Goal: Contribute content: Add original content to the website for others to see

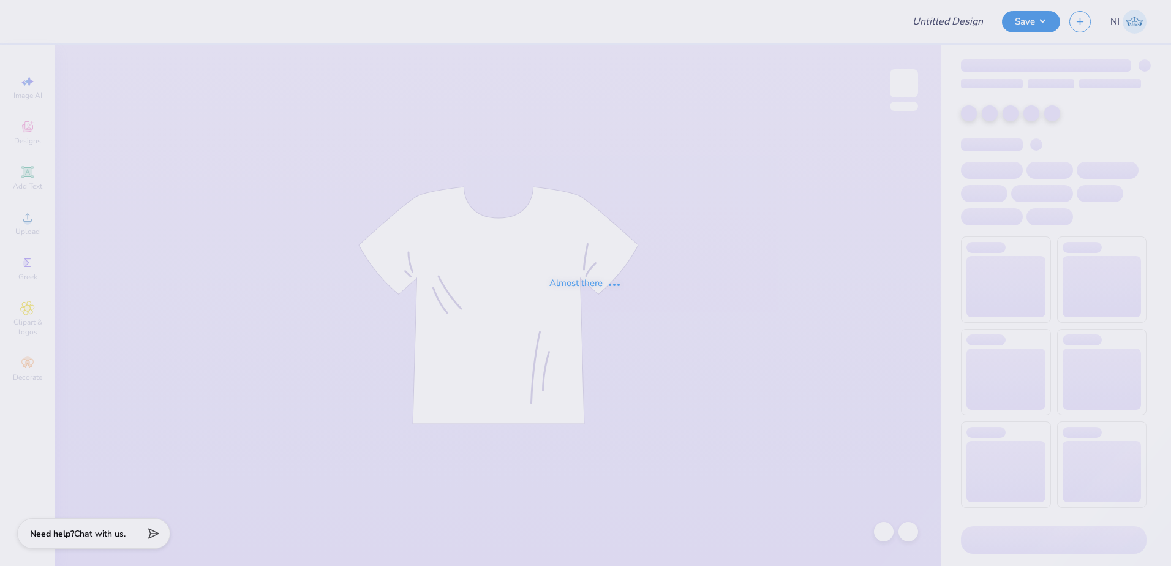
type input "Training: CF Training - Activities 5"
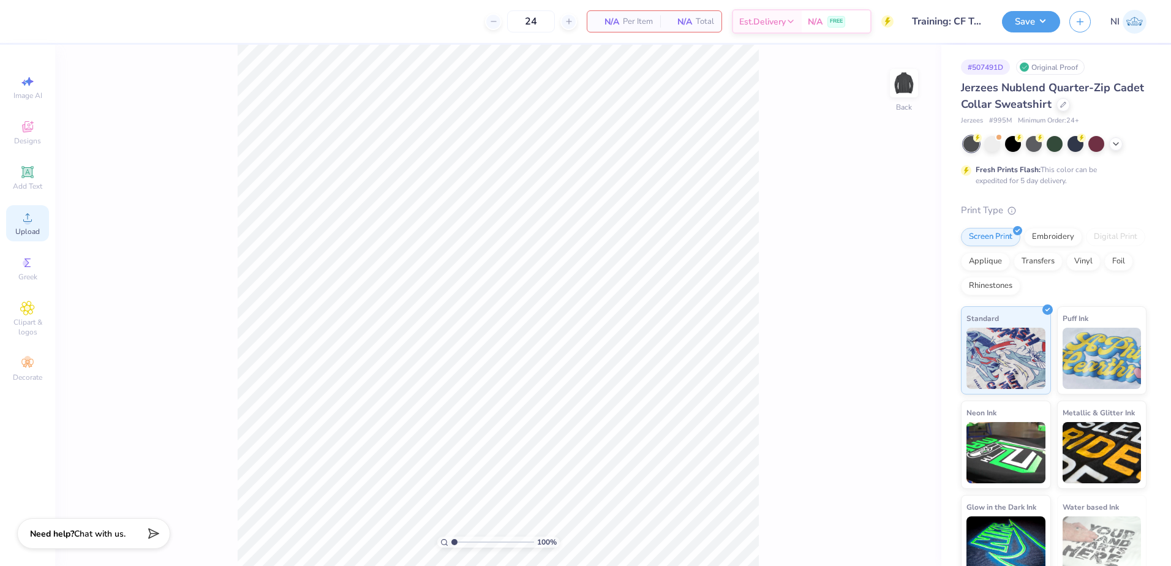
click at [25, 225] on div "Upload" at bounding box center [27, 223] width 43 height 36
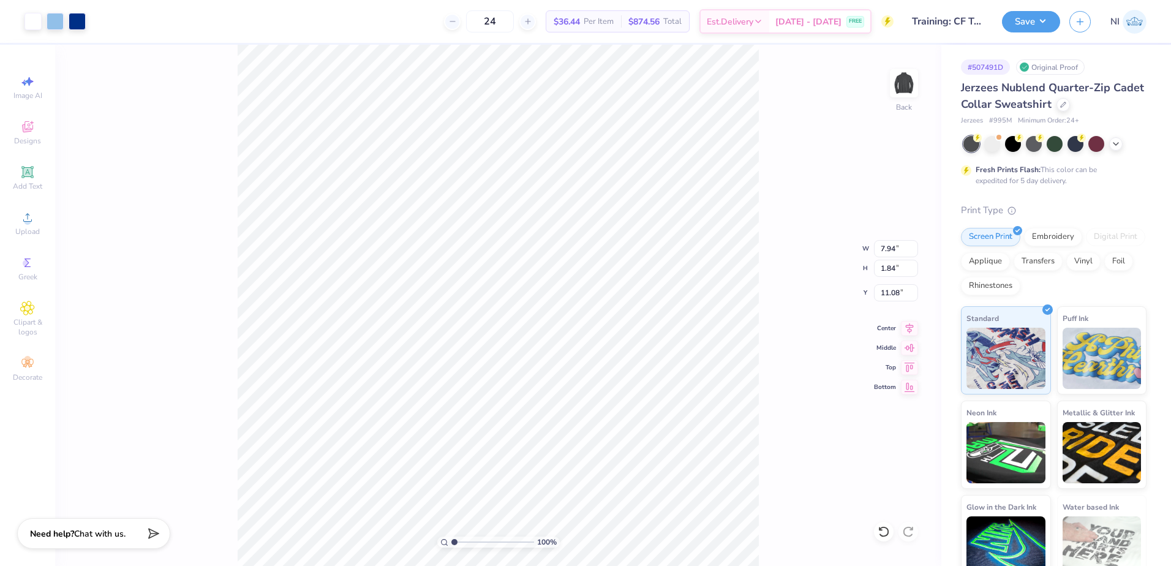
type input "5.07"
type input "1.17"
type input "5.82"
click at [896, 247] on input "5.07" at bounding box center [896, 248] width 44 height 17
drag, startPoint x: 898, startPoint y: 267, endPoint x: 865, endPoint y: 279, distance: 35.1
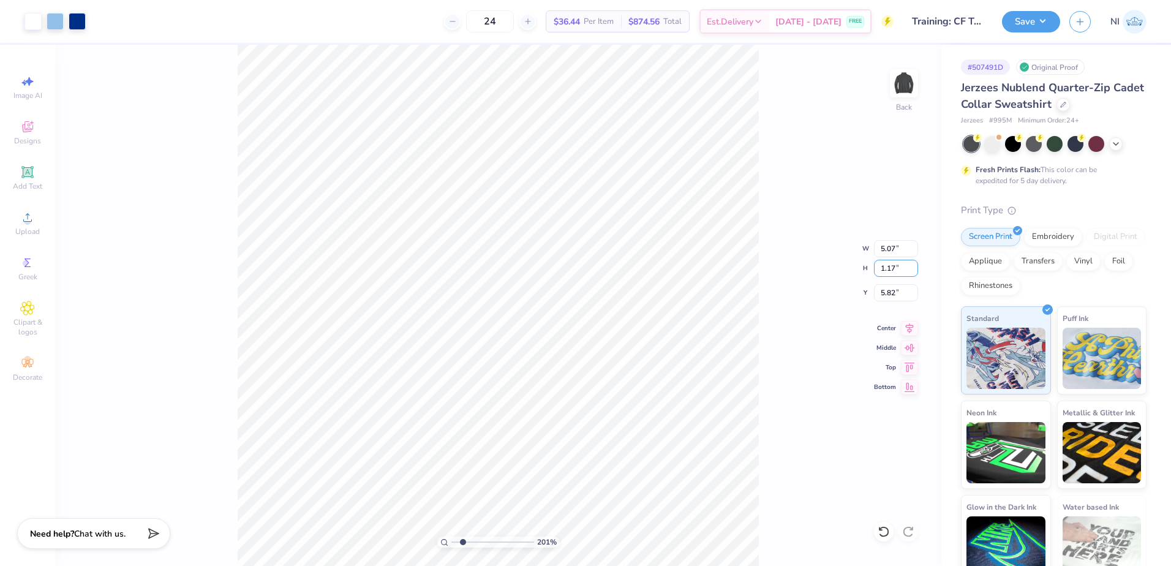
click at [865, 279] on div "201 % Back W 5.07 5.07 " H 1.17 1.17 " Y 5.82 5.82 " Center Middle Top Bottom" at bounding box center [498, 305] width 887 height 521
drag, startPoint x: 784, startPoint y: 211, endPoint x: 793, endPoint y: 213, distance: 9.4
click at [788, 211] on div "201 % Back" at bounding box center [498, 305] width 887 height 521
drag, startPoint x: 924, startPoint y: 253, endPoint x: 885, endPoint y: 268, distance: 41.3
click at [923, 253] on div "201 % Back" at bounding box center [498, 305] width 887 height 521
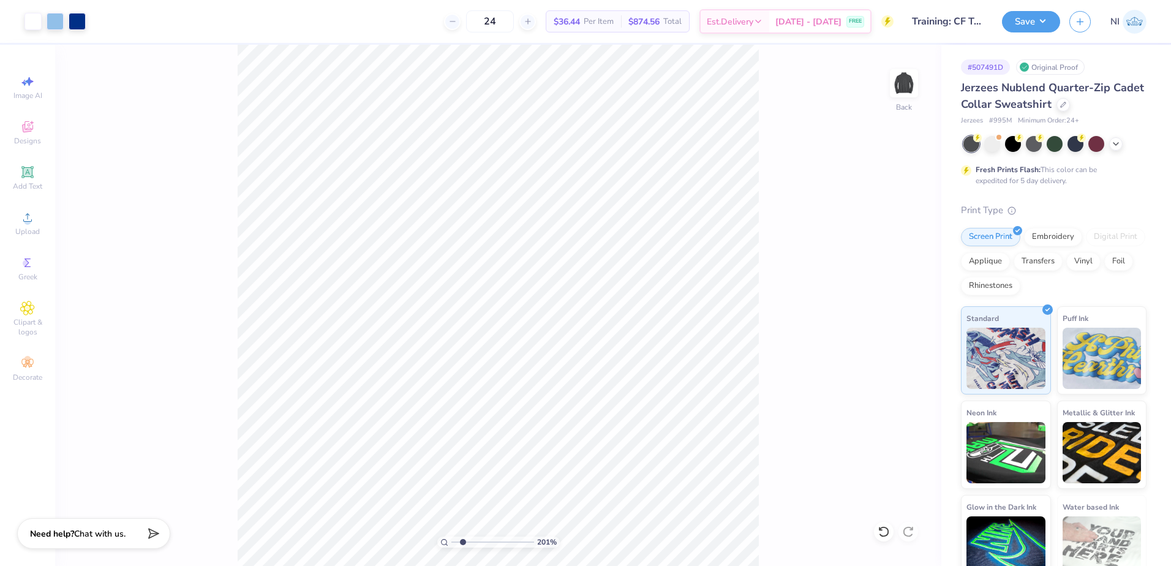
type input "2.01445811466782"
click at [887, 268] on input "1.17" at bounding box center [896, 268] width 44 height 17
type input "7"
type input "3.5"
type input "2.01445811466782"
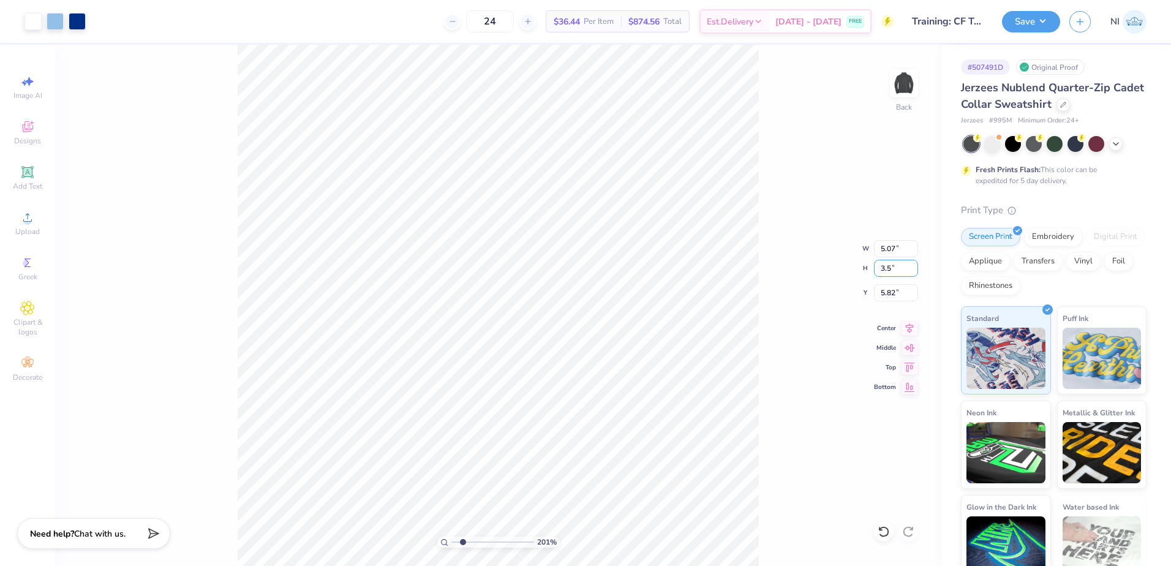
type input "7.45"
type input "1.73"
type input "5.54"
click at [886, 251] on input "7.45" at bounding box center [896, 248] width 44 height 17
type input "3.50"
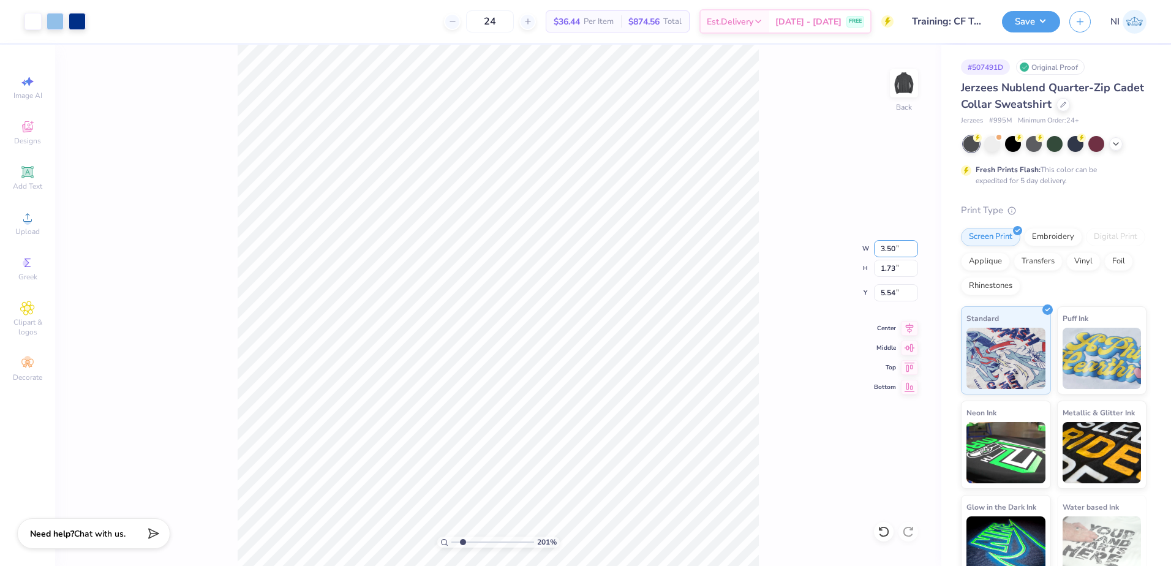
type input "2.01445811466782"
type input "0.81"
type input "6.00"
type input "1.22152498603932"
type input "6.29"
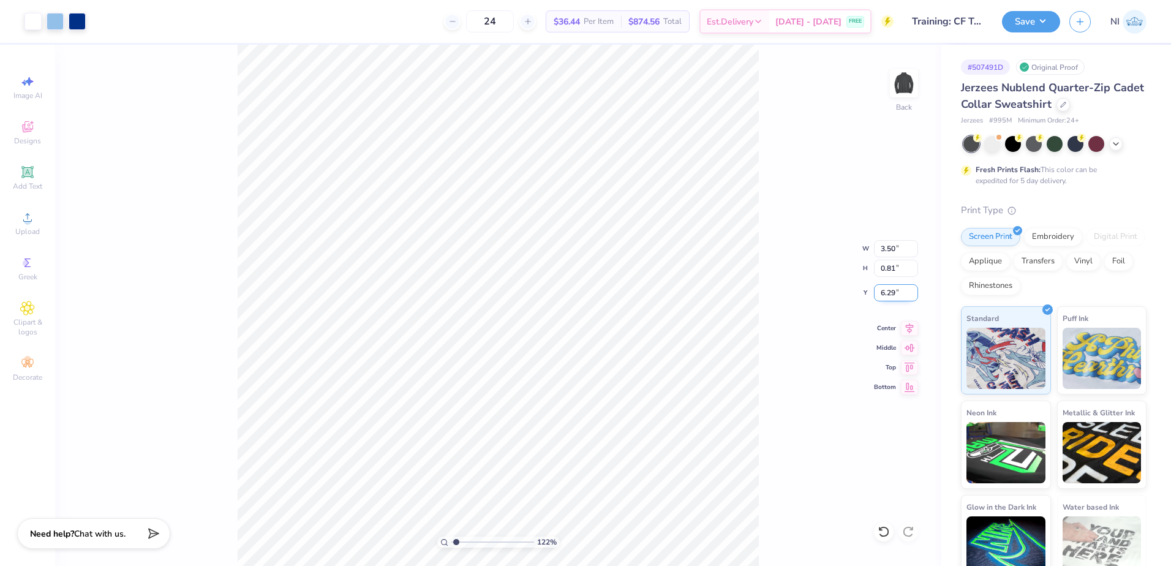
click at [880, 288] on input "6.29" at bounding box center [896, 292] width 44 height 17
click at [895, 294] on input "6.29" at bounding box center [896, 292] width 44 height 17
drag, startPoint x: 893, startPoint y: 293, endPoint x: 863, endPoint y: 297, distance: 30.2
click at [863, 297] on div "122 % Back W 3.50 3.50 " H 0.81 0.81 " Y 6.29 6.29 " Center Middle Top Bottom" at bounding box center [498, 305] width 887 height 521
drag, startPoint x: 863, startPoint y: 297, endPoint x: 918, endPoint y: 292, distance: 55.4
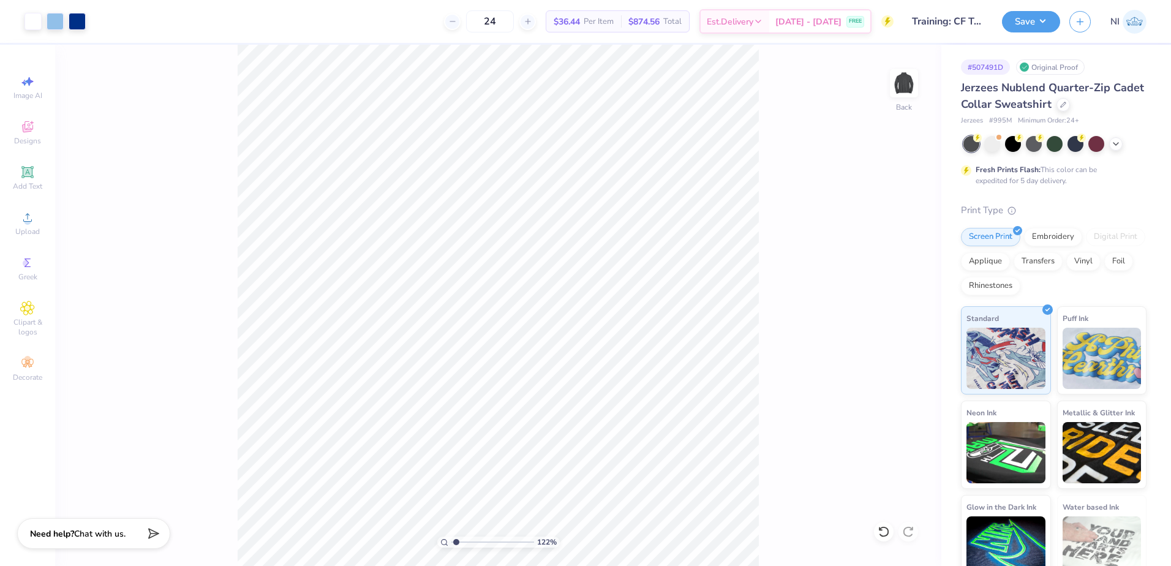
click at [923, 293] on div "122 % Back" at bounding box center [498, 305] width 887 height 521
click at [908, 251] on div "122 % Back" at bounding box center [498, 305] width 887 height 521
drag, startPoint x: 899, startPoint y: 228, endPoint x: 807, endPoint y: 251, distance: 95.4
click at [885, 233] on div "122 % Back" at bounding box center [498, 305] width 887 height 521
click at [893, 284] on div "122 % Back W 3.50 3.50 " H 0.81 0.81 " Y 6.29 6.29 " Center Middle Top Bottom" at bounding box center [498, 305] width 887 height 521
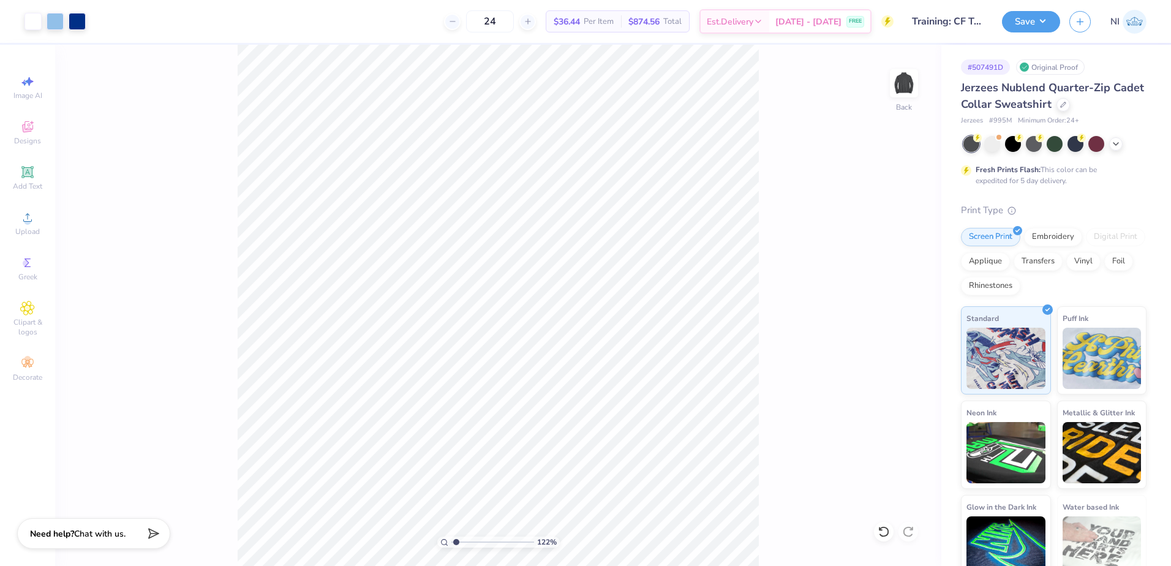
type input "1.22152498603932"
click at [891, 290] on input "6.29" at bounding box center [896, 292] width 44 height 17
type input "6"
type input "1.22152498603932"
type input "6.00"
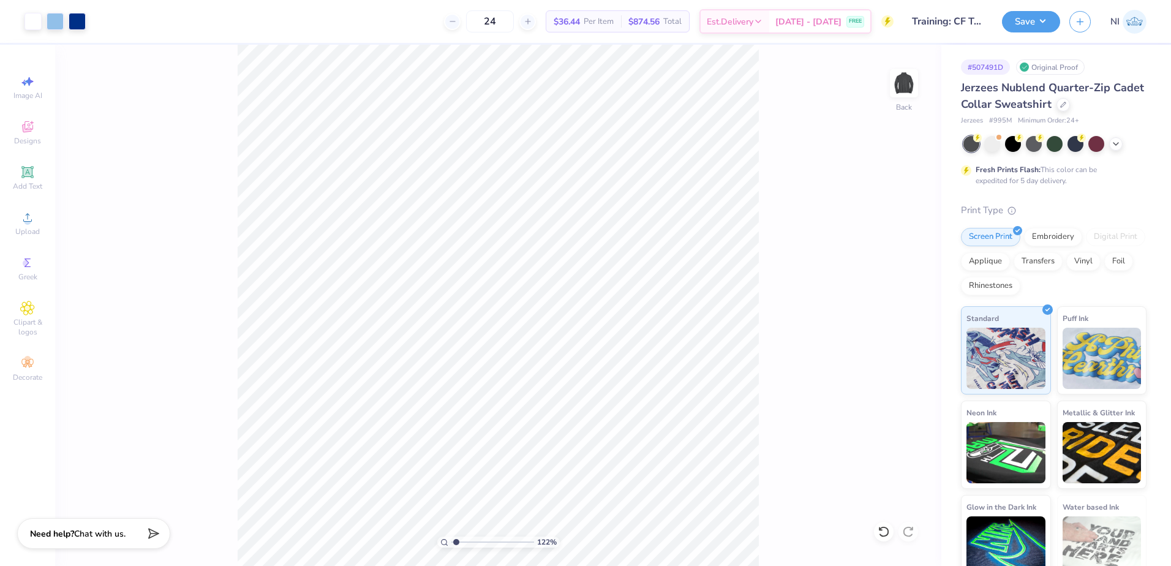
click at [773, 219] on div "122 % Back" at bounding box center [498, 305] width 887 height 521
click at [1042, 25] on button "Save" at bounding box center [1031, 19] width 58 height 21
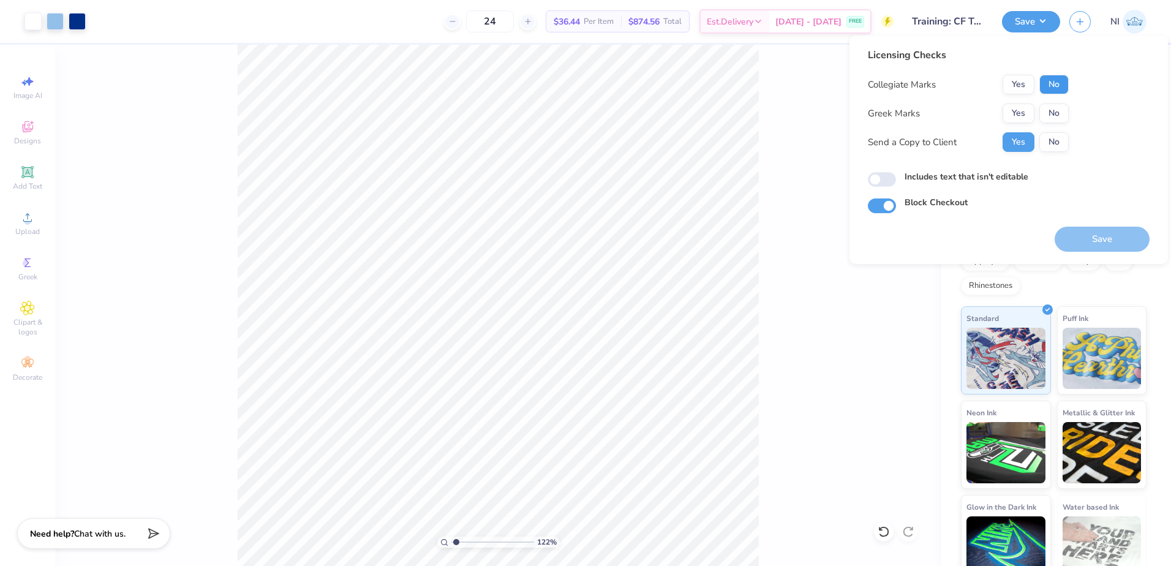
drag, startPoint x: 1053, startPoint y: 83, endPoint x: 1054, endPoint y: 102, distance: 19.0
click at [1053, 84] on button "No" at bounding box center [1054, 85] width 29 height 20
click at [1057, 134] on button "No" at bounding box center [1054, 142] width 29 height 20
type input "1.22152498603932"
drag, startPoint x: 890, startPoint y: 181, endPoint x: 947, endPoint y: 188, distance: 56.8
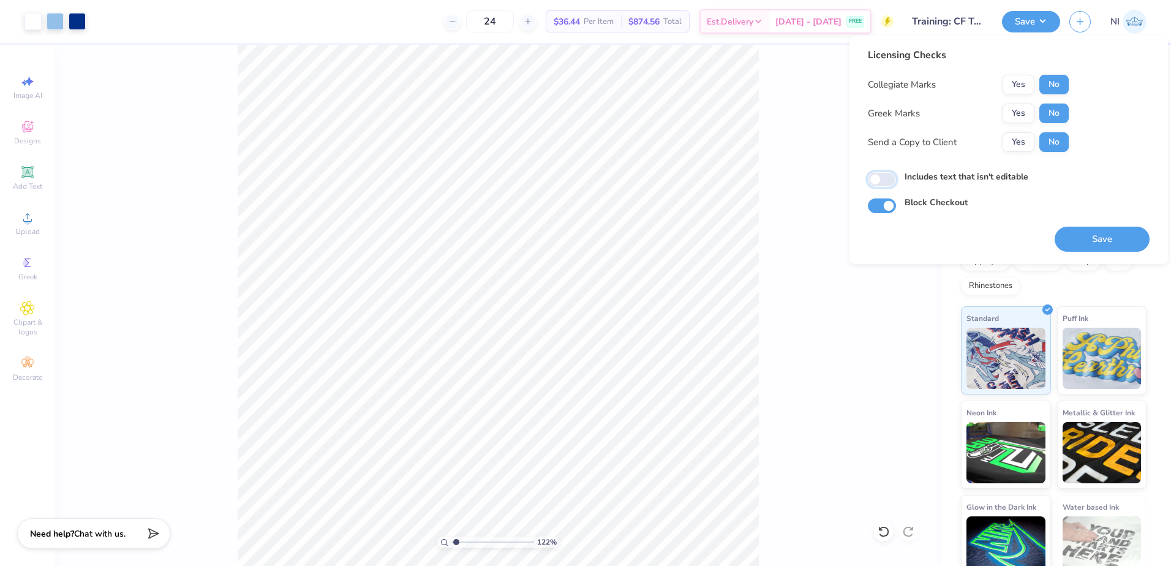
click at [891, 180] on input "Includes text that isn't editable" at bounding box center [882, 179] width 28 height 15
checkbox input "true"
click at [1112, 235] on button "Save" at bounding box center [1102, 239] width 95 height 25
type input "1.22152498603932"
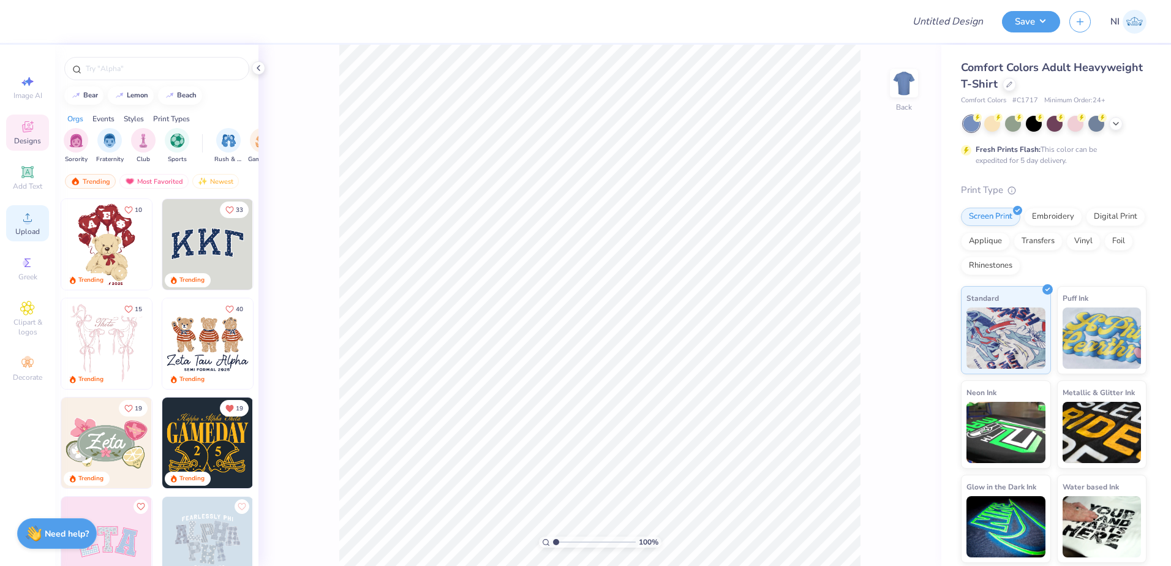
click at [26, 232] on span "Upload" at bounding box center [27, 232] width 25 height 10
type input "7.63"
type input "1.77"
type input "5.62"
click at [893, 250] on input "7.63" at bounding box center [896, 248] width 44 height 17
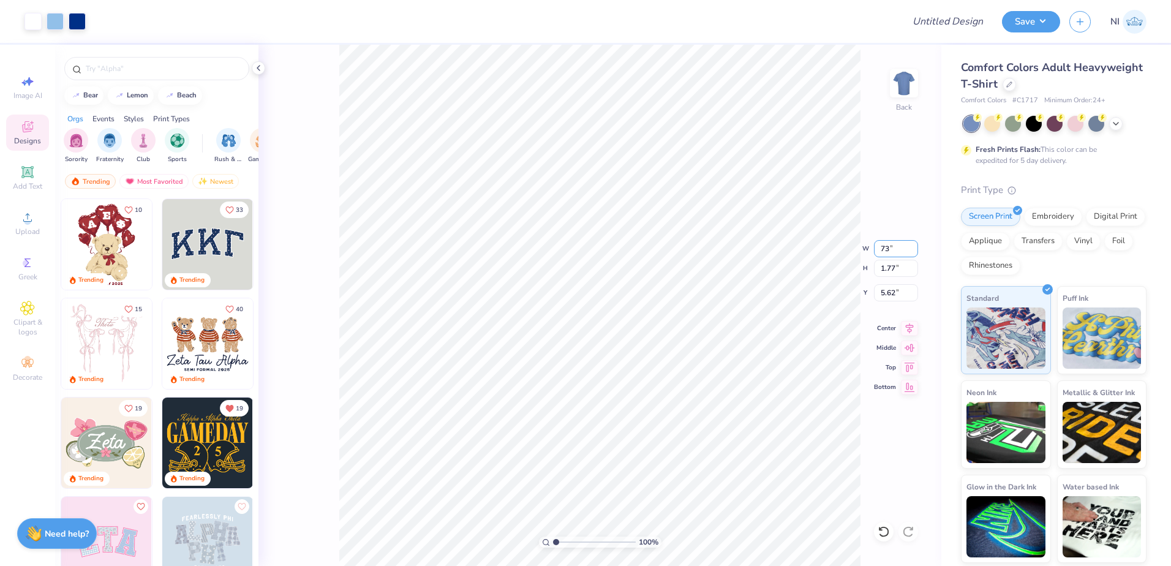
type input "7"
type input "8.00"
type input "1.85"
type input "5.58"
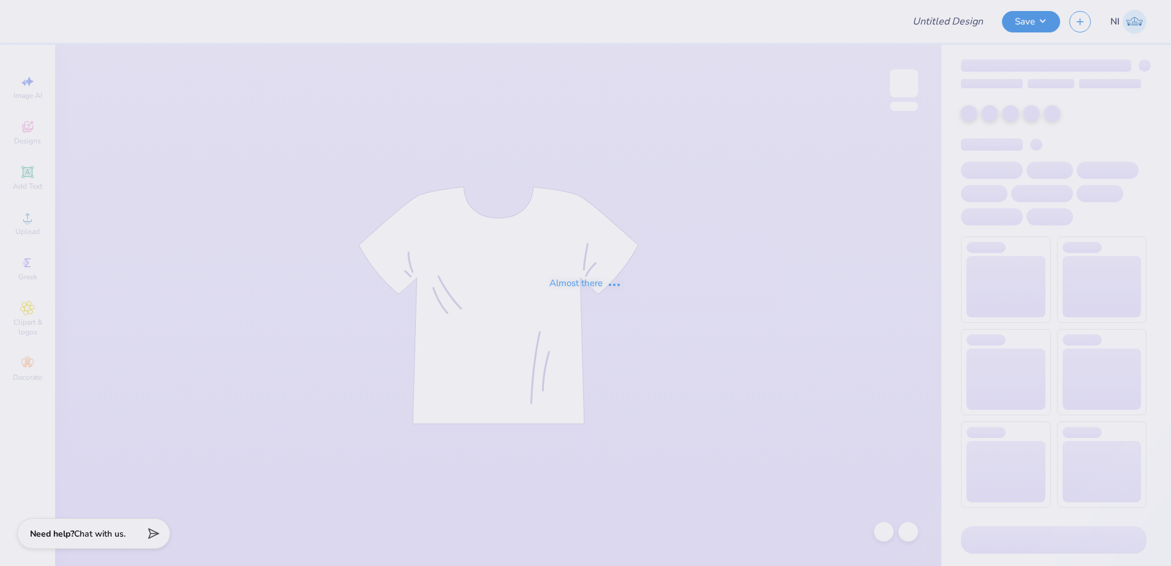
type input "Training: CF Training - Activities 5"
